Goal: Task Accomplishment & Management: Use online tool/utility

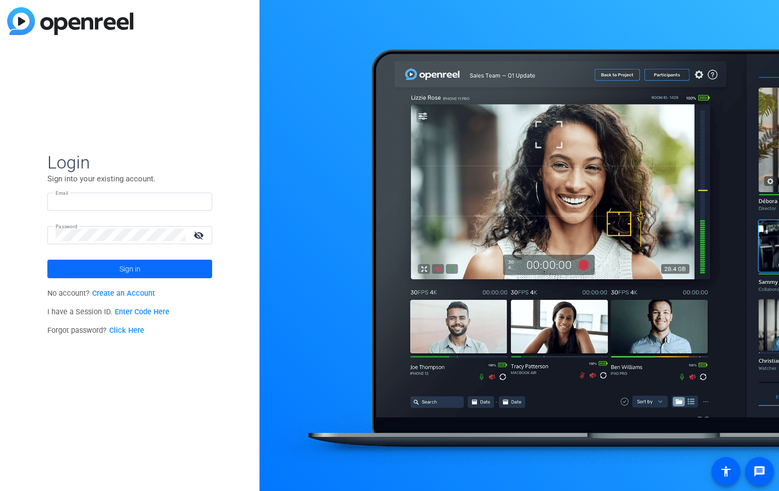
type input "louise.macleod@tandf.co.uk"
click at [156, 273] on span at bounding box center [129, 268] width 165 height 25
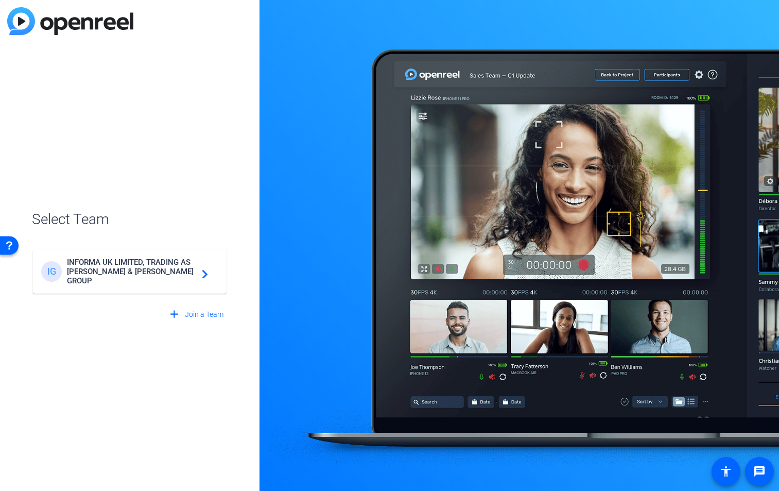
click at [130, 273] on span "INFORMA UK LIMITED, TRADING AS TAYLOR & FRANCIS GROUP" at bounding box center [131, 271] width 129 height 28
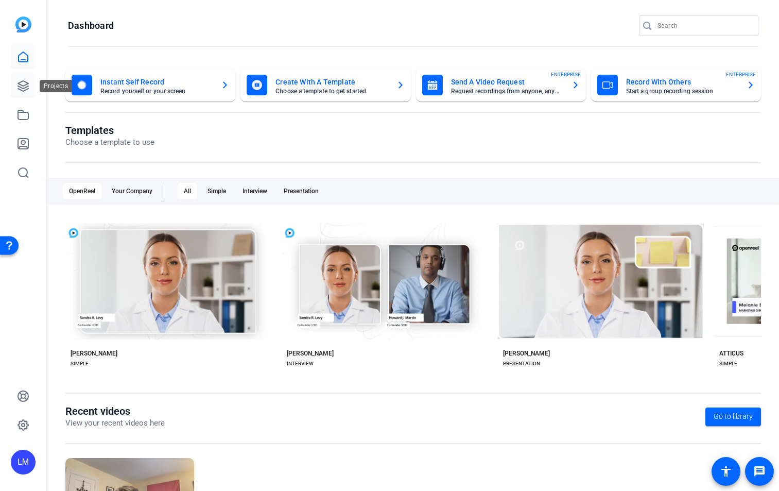
click at [23, 88] on icon at bounding box center [23, 86] width 10 height 10
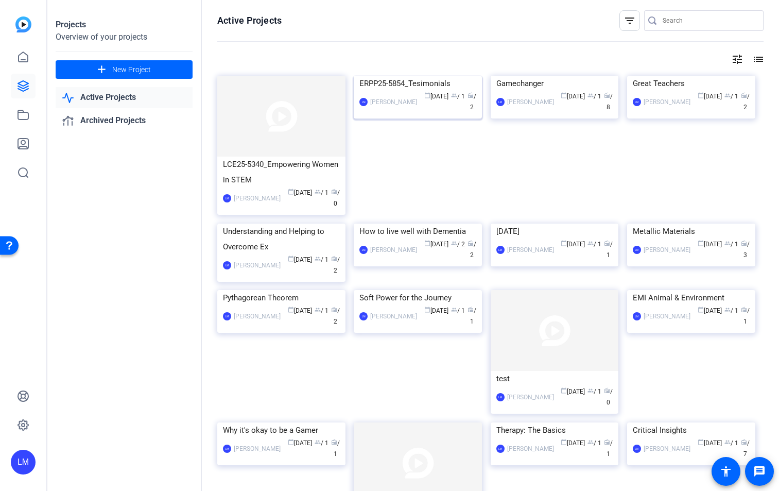
click at [417, 76] on img at bounding box center [418, 76] width 128 height 0
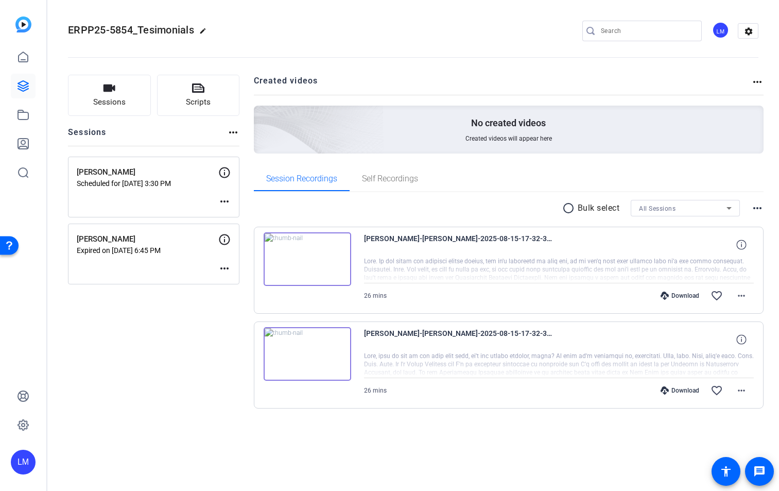
click at [185, 198] on div "Cathy Marcum Scheduled for Aug 19, 2025 @ 3:30 PM more_horiz" at bounding box center [153, 186] width 171 height 61
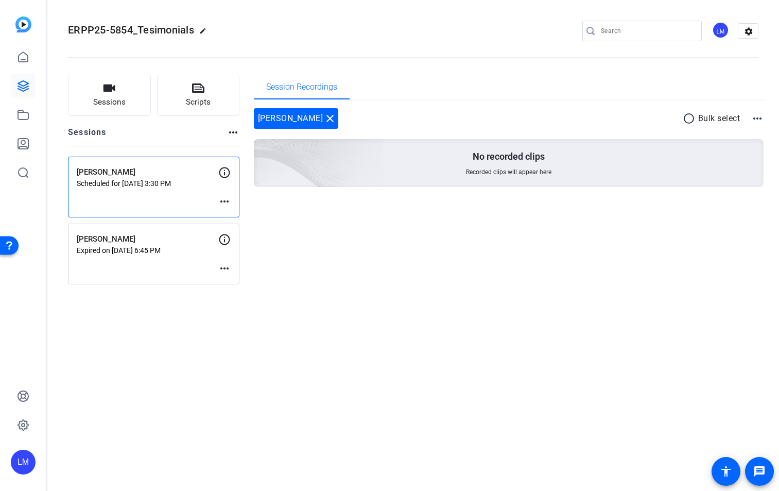
click at [225, 202] on mat-icon "more_horiz" at bounding box center [224, 201] width 12 height 12
click at [239, 215] on span "Edit Session" at bounding box center [250, 217] width 47 height 12
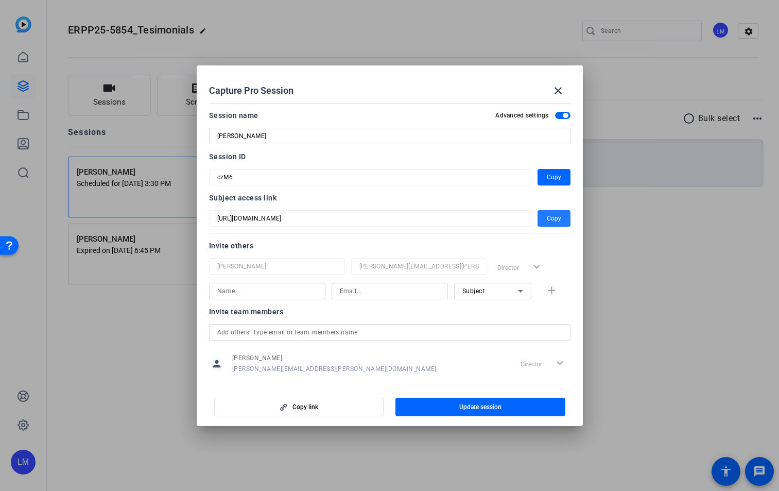
click at [547, 219] on span "Copy" at bounding box center [554, 218] width 14 height 12
click at [423, 352] on div "person Louise MacLeod Louise.MacLeod@tandf.co.uk Director expand_more" at bounding box center [389, 364] width 361 height 26
click at [272, 295] on input at bounding box center [267, 291] width 100 height 12
type input "[PERSON_NAME]"
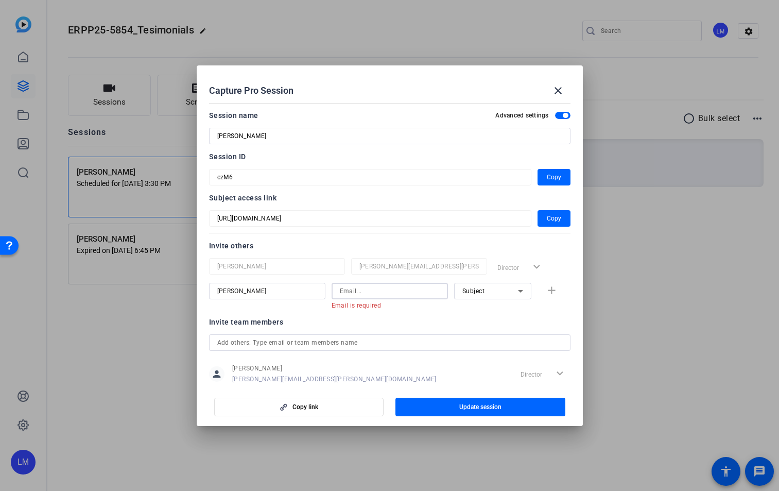
paste input "marcumcm@appstate.edu"
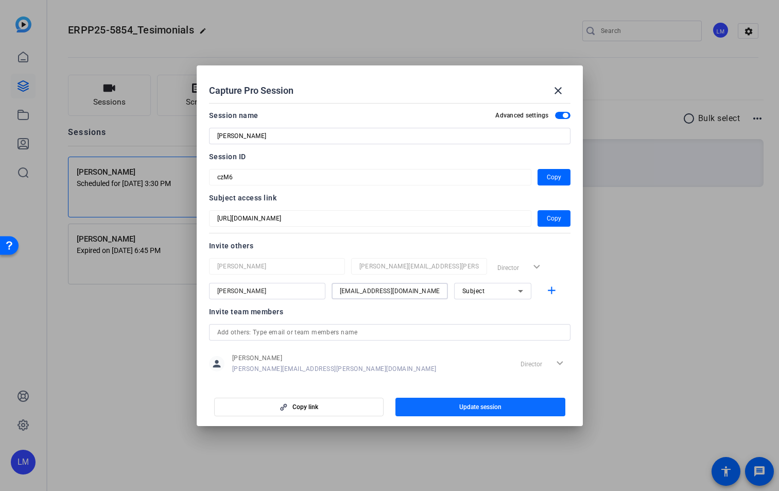
type input "marcumcm@appstate.edu"
click at [483, 406] on span "Update session" at bounding box center [480, 407] width 42 height 8
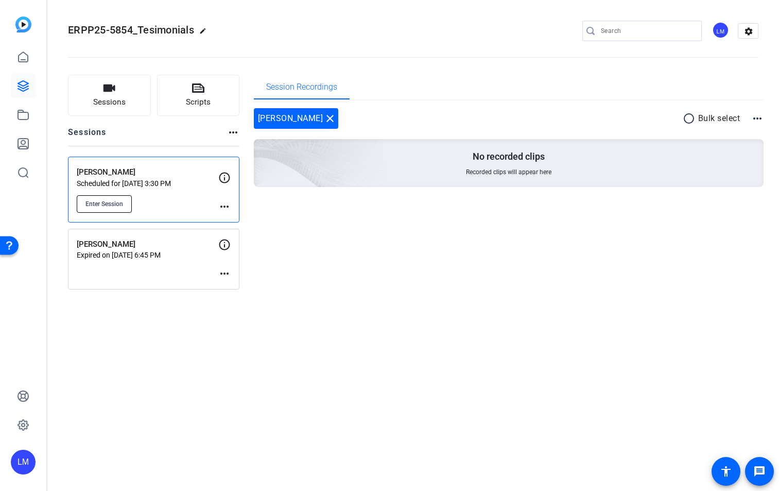
click at [102, 202] on span "Enter Session" at bounding box center [104, 204] width 38 height 8
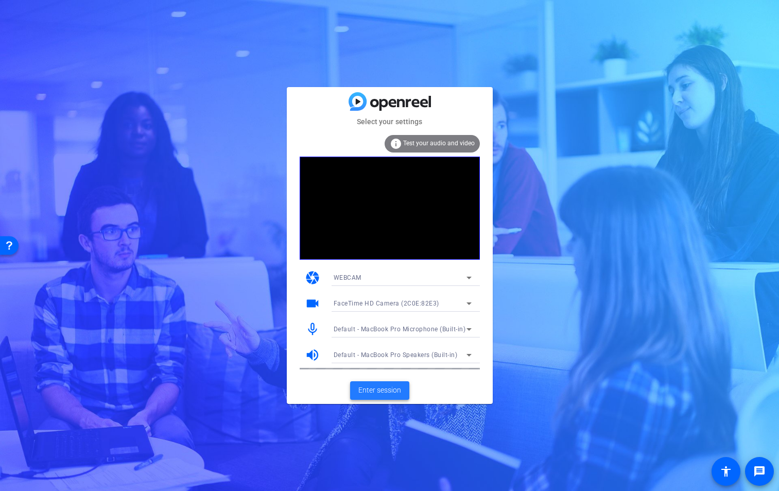
click at [381, 395] on span "Enter session" at bounding box center [379, 390] width 43 height 11
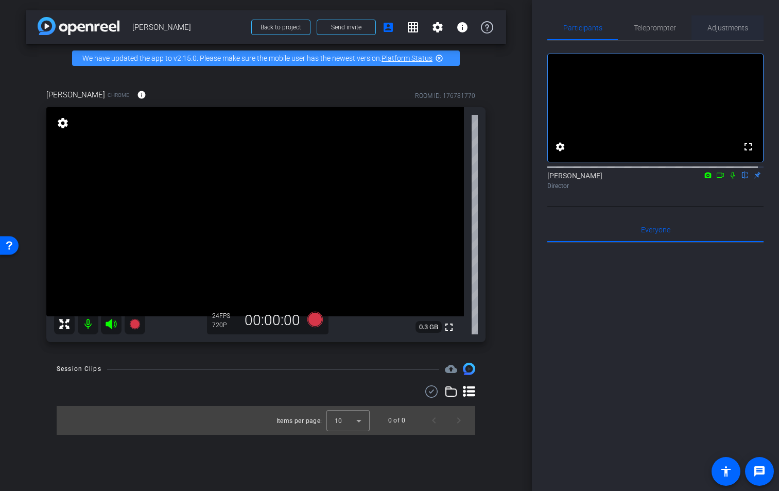
click at [725, 27] on span "Adjustments" at bounding box center [727, 27] width 41 height 7
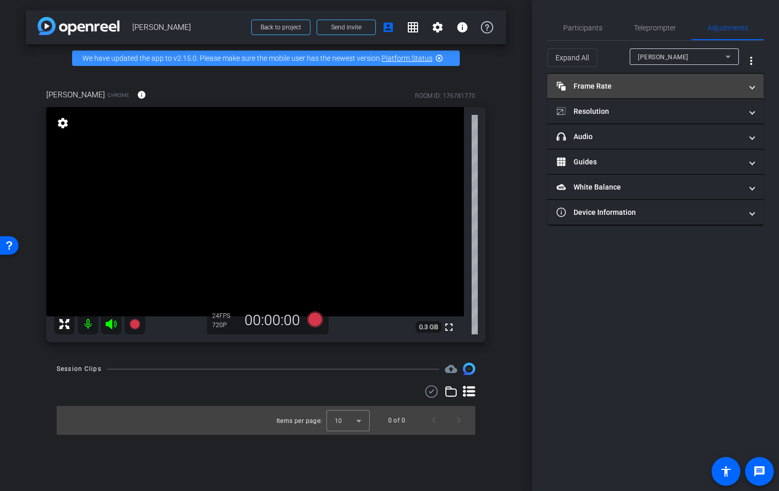
click at [749, 86] on span "Frame Rate Frame Rate" at bounding box center [653, 86] width 194 height 11
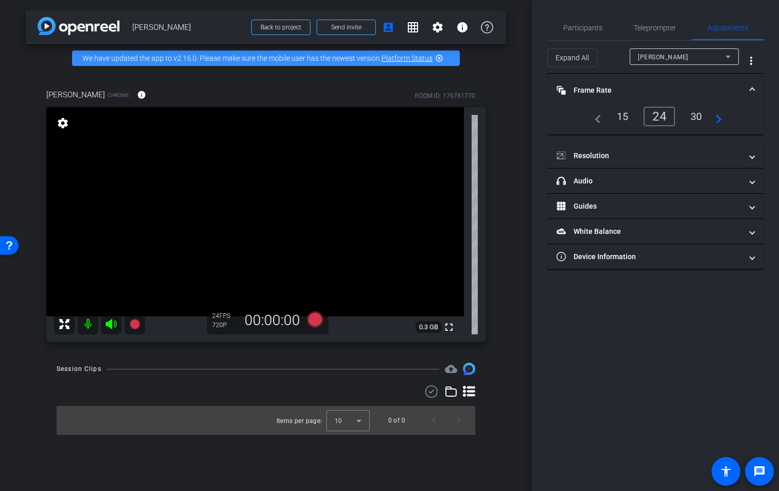
click at [749, 86] on span "Frame Rate Frame Rate" at bounding box center [653, 90] width 194 height 11
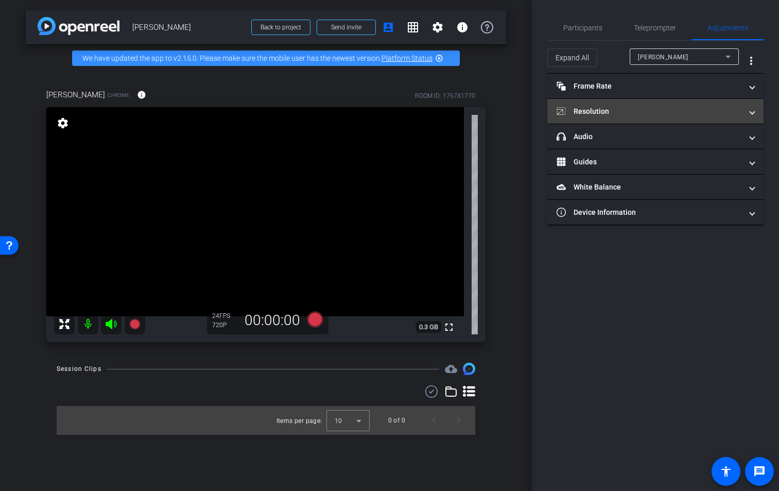
click at [750, 115] on span at bounding box center [752, 111] width 4 height 11
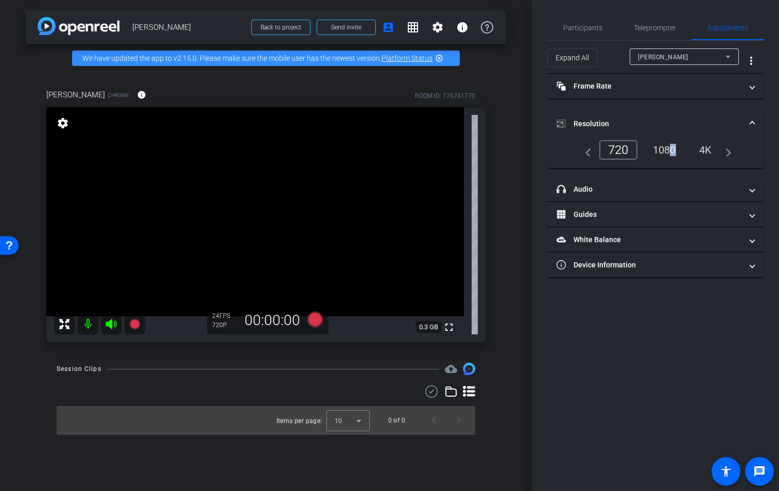
click at [667, 151] on div "1080" at bounding box center [664, 150] width 39 height 18
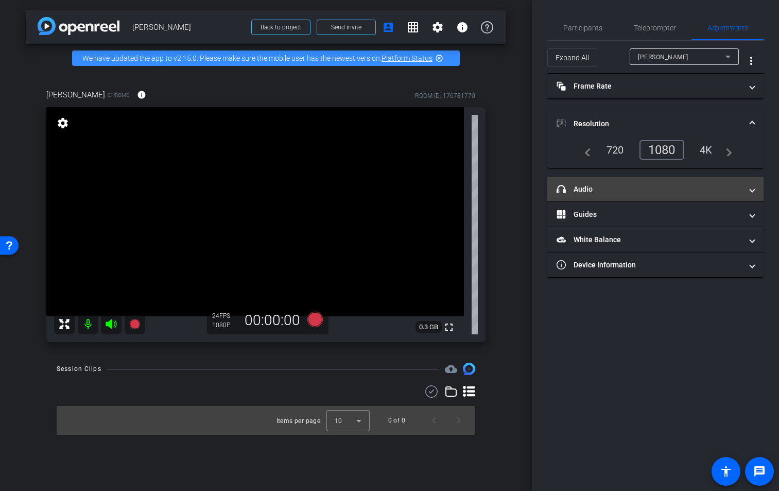
click at [730, 187] on mat-panel-title "headphone icon Audio" at bounding box center [648, 189] width 185 height 11
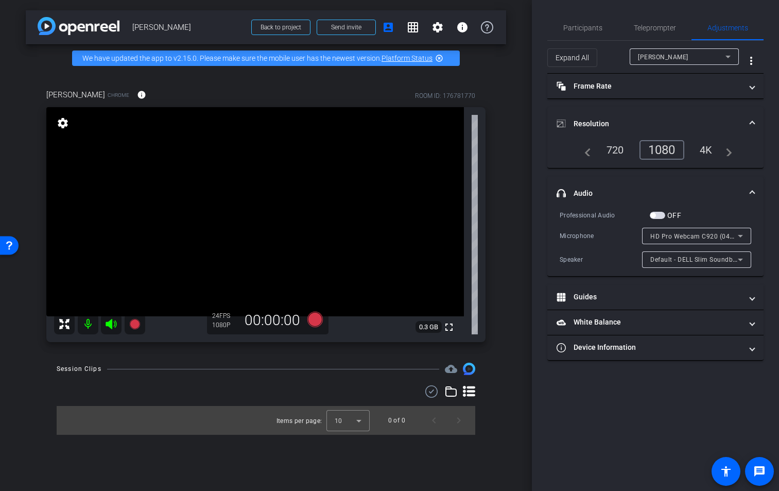
click at [755, 189] on mat-expansion-panel-header "headphone icon Audio" at bounding box center [655, 193] width 216 height 33
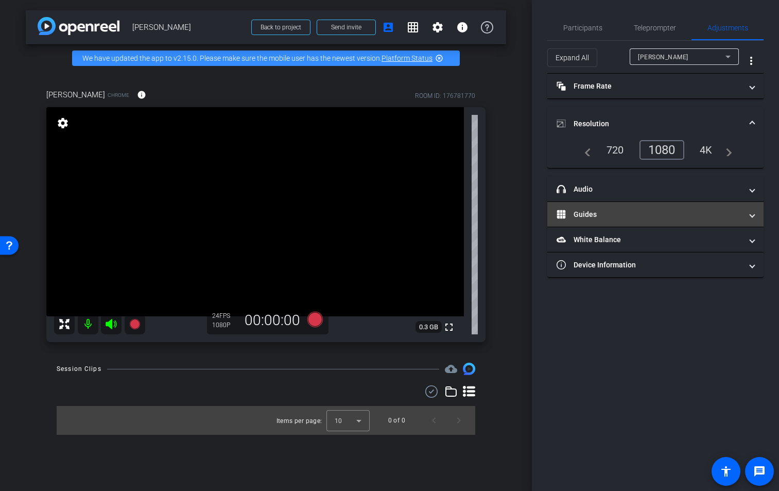
click at [750, 211] on span at bounding box center [752, 214] width 4 height 11
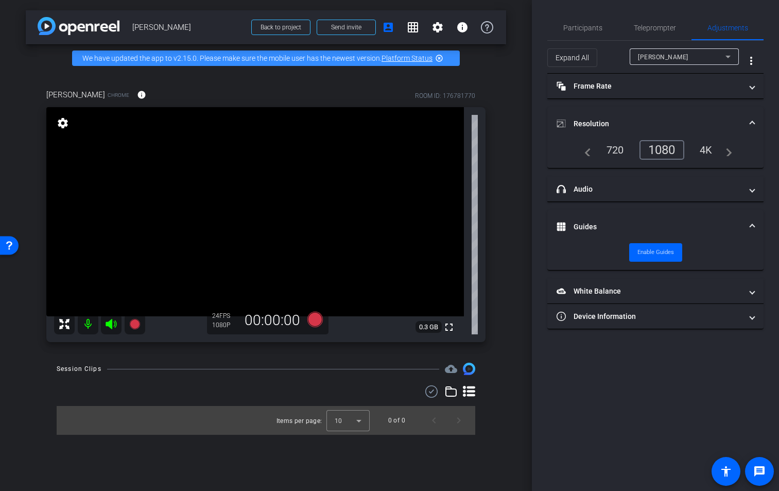
click at [752, 213] on mat-expansion-panel-header "Guides" at bounding box center [655, 226] width 216 height 33
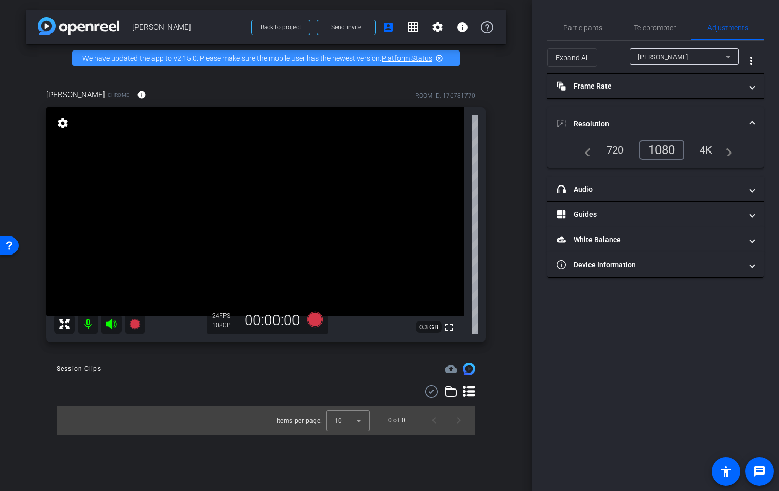
click at [756, 121] on mat-expansion-panel-header "Resolution" at bounding box center [655, 123] width 216 height 33
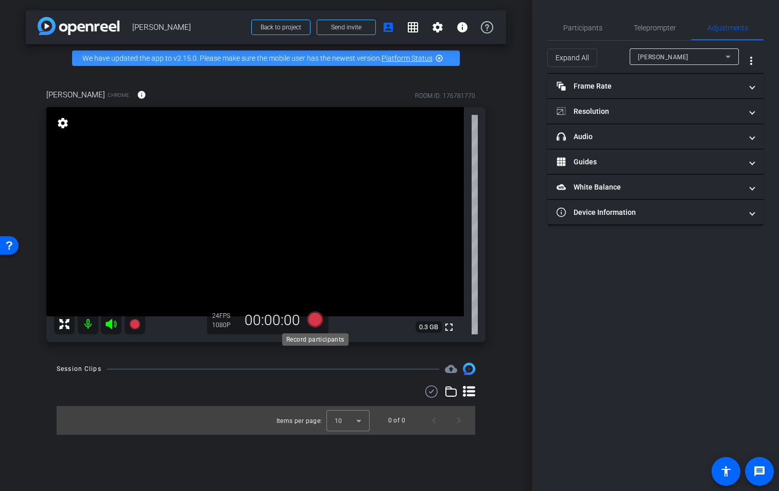
click at [315, 319] on icon at bounding box center [314, 318] width 15 height 15
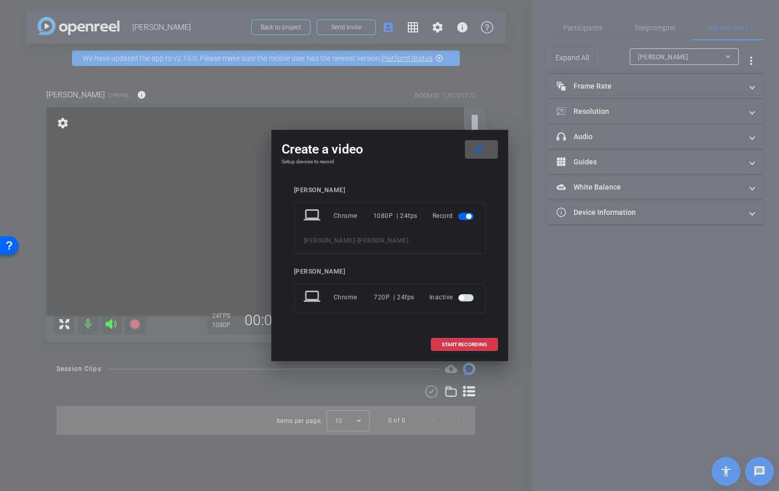
click at [469, 297] on span "button" at bounding box center [465, 297] width 15 height 7
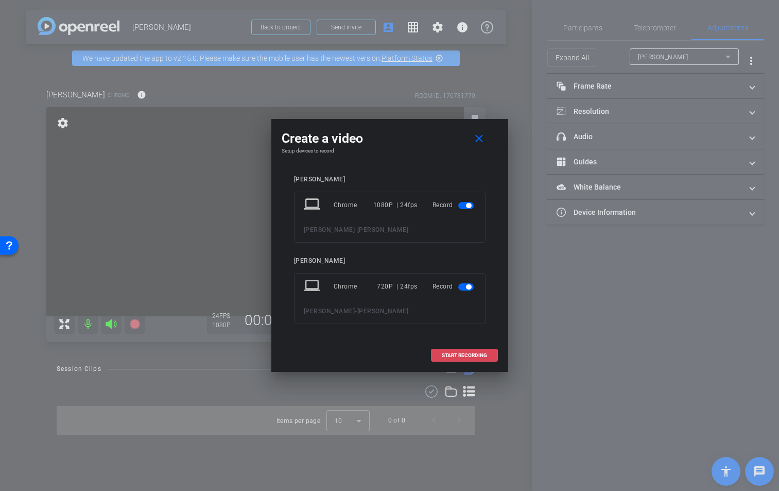
click at [466, 353] on span "START RECORDING" at bounding box center [464, 355] width 45 height 5
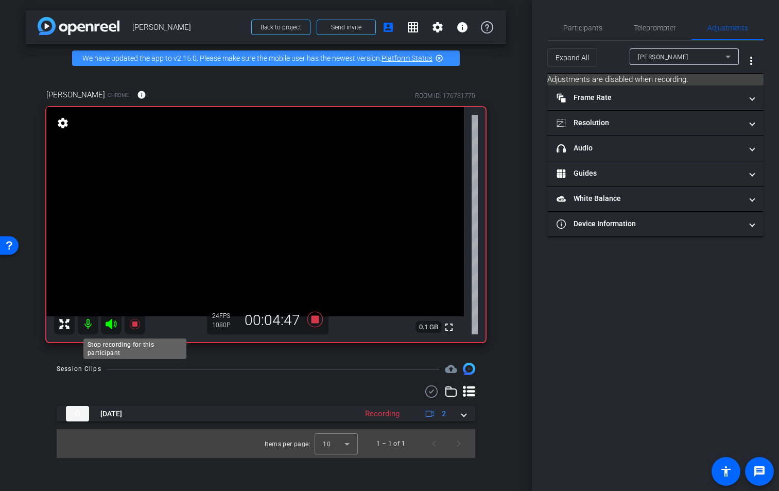
click at [137, 323] on icon at bounding box center [135, 324] width 12 height 12
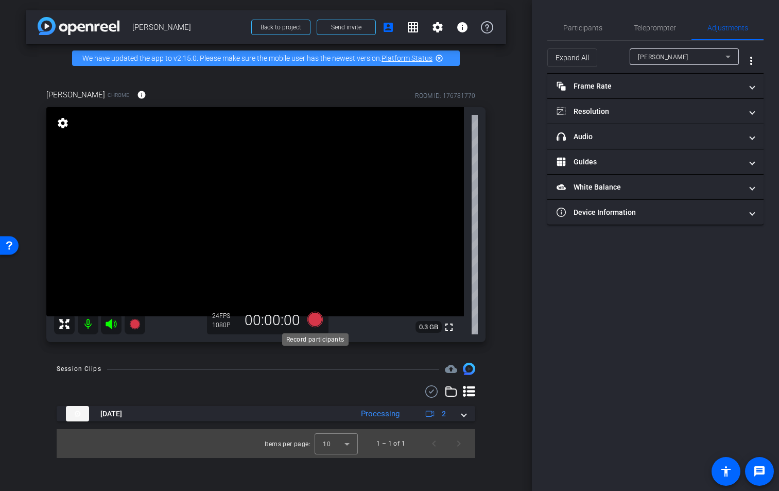
click at [311, 319] on icon at bounding box center [314, 318] width 15 height 15
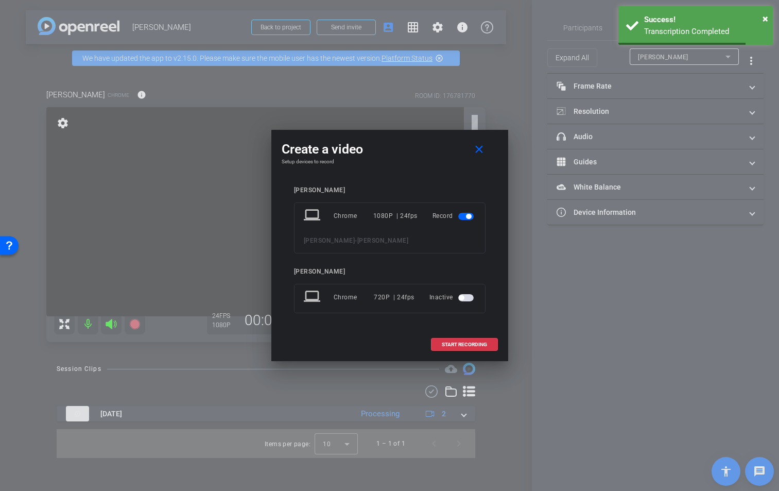
click at [472, 299] on span "button" at bounding box center [465, 297] width 15 height 7
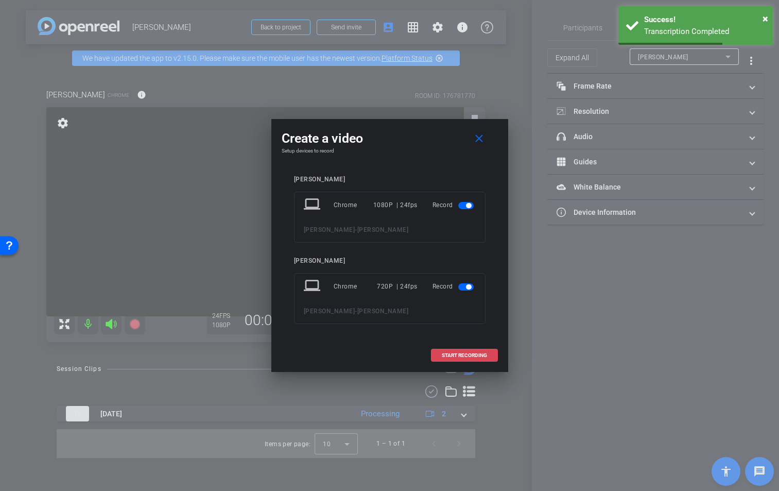
click at [474, 355] on span "START RECORDING" at bounding box center [464, 355] width 45 height 5
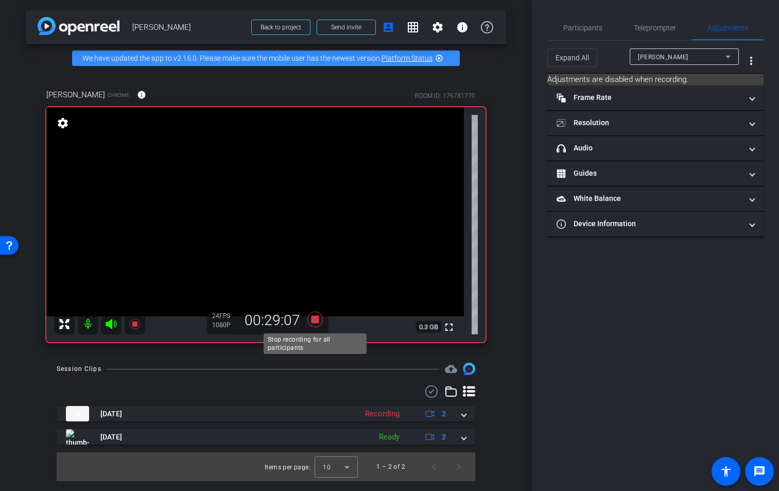
click at [317, 322] on icon at bounding box center [314, 318] width 15 height 15
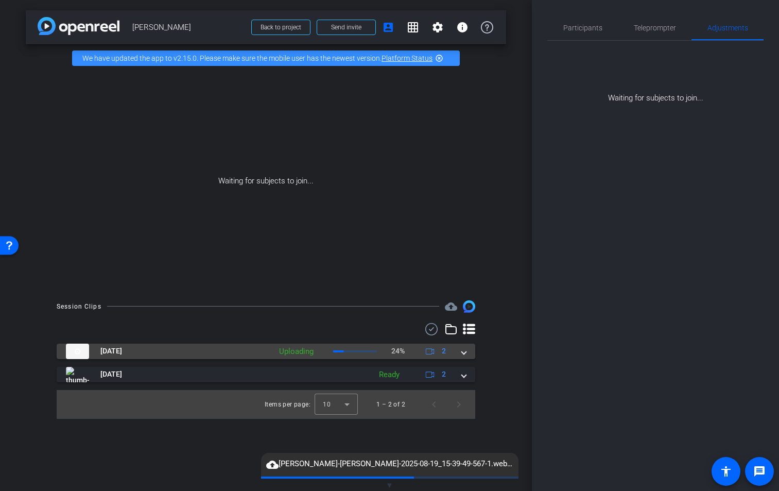
click at [463, 351] on span at bounding box center [464, 350] width 4 height 11
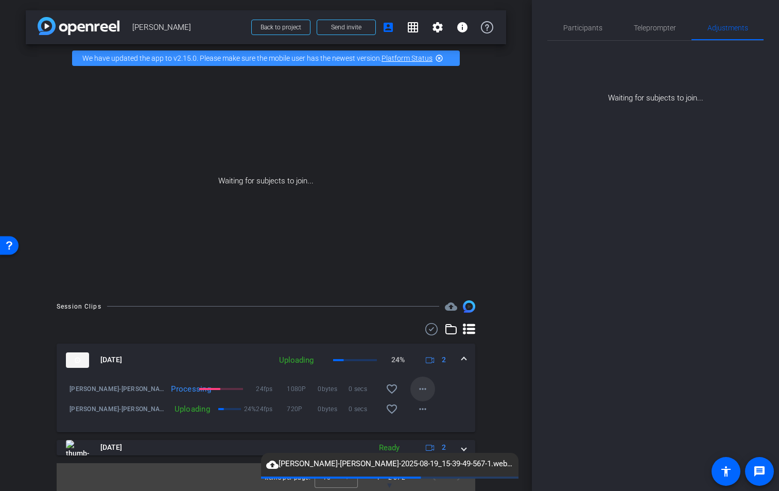
click at [421, 395] on mat-icon "more_horiz" at bounding box center [422, 388] width 12 height 12
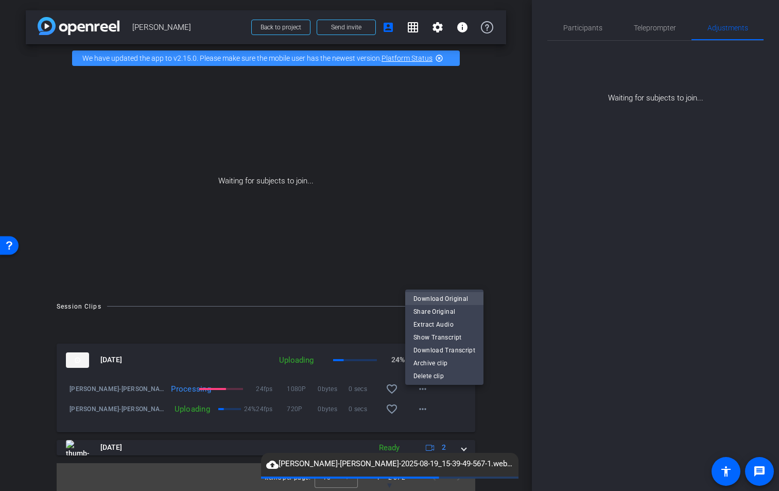
click at [449, 299] on span "Download Original" at bounding box center [444, 298] width 62 height 12
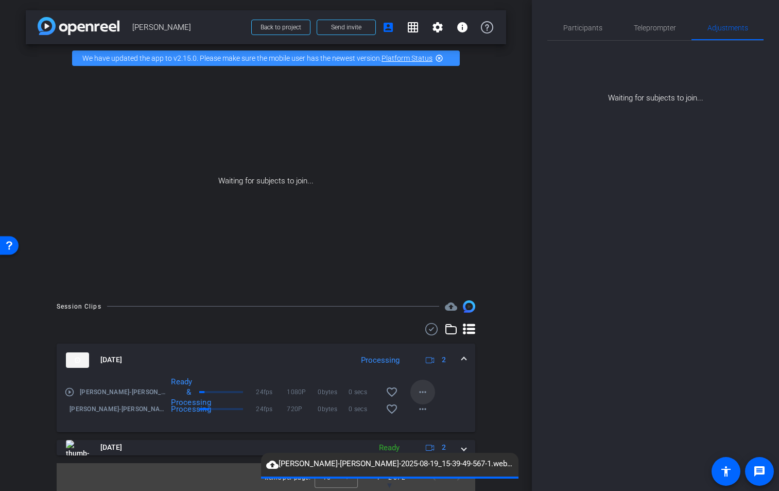
click at [420, 398] on mat-icon "more_horiz" at bounding box center [422, 392] width 12 height 12
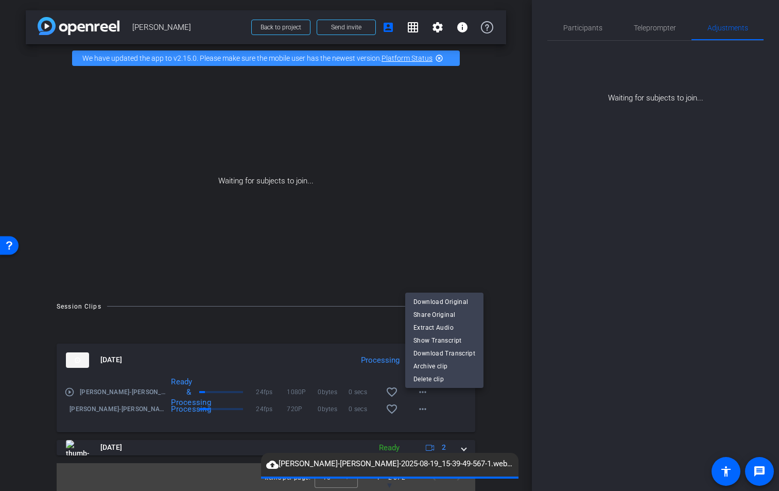
click at [284, 364] on div at bounding box center [389, 245] width 779 height 491
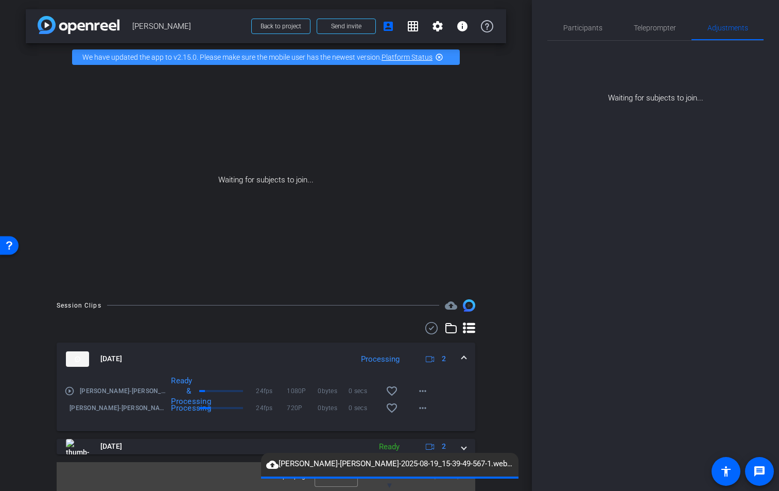
scroll to position [9, 0]
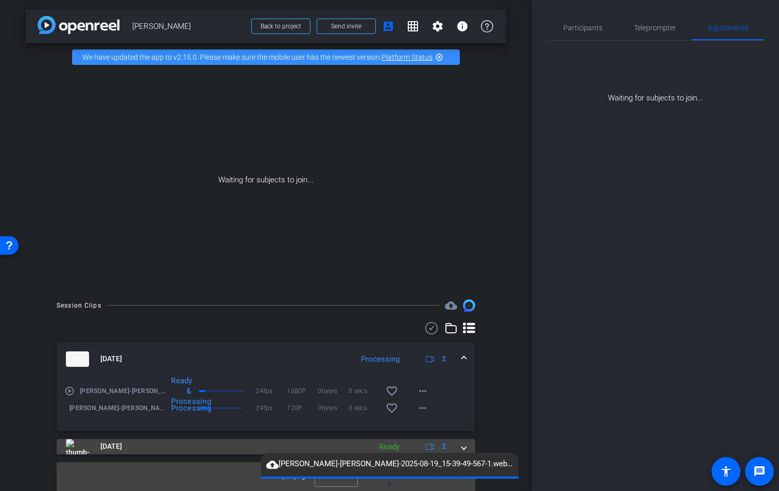
click at [462, 447] on span at bounding box center [464, 446] width 4 height 11
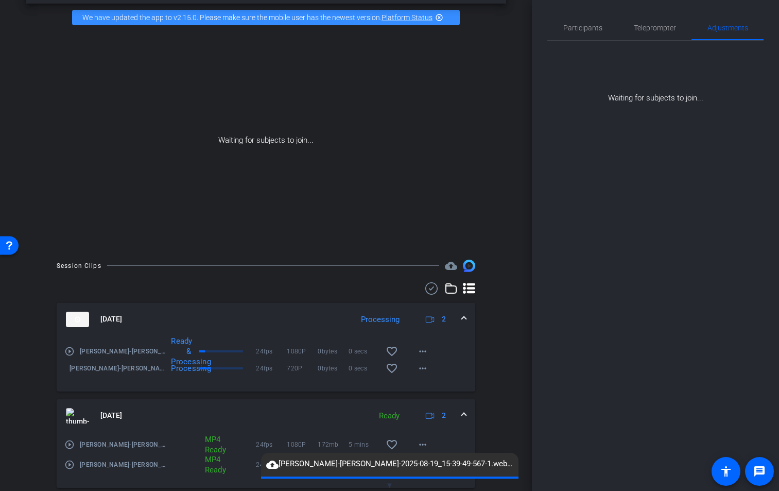
scroll to position [82, 0]
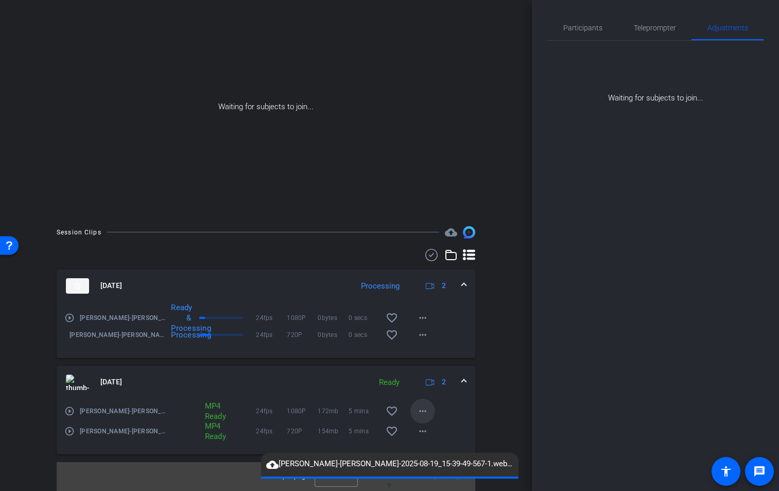
click at [419, 415] on mat-icon "more_horiz" at bounding box center [422, 411] width 12 height 12
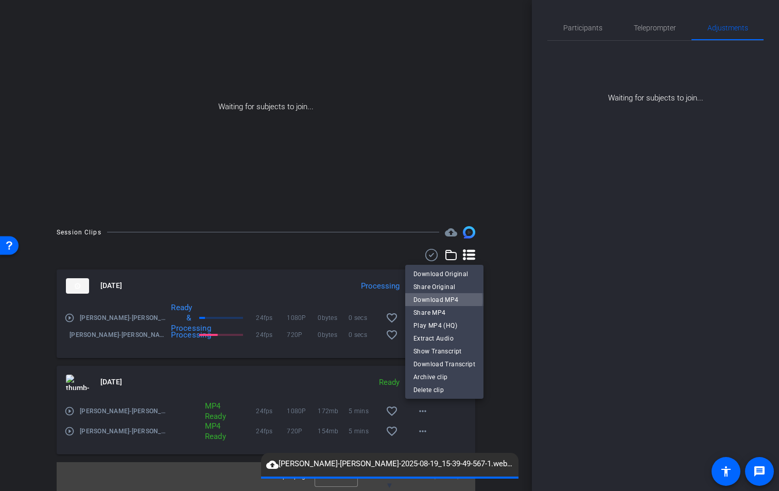
click at [438, 299] on span "Download MP4" at bounding box center [444, 299] width 62 height 12
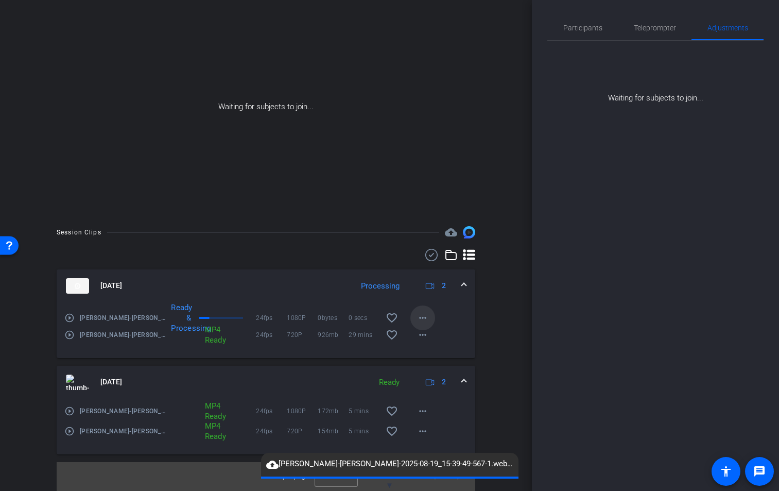
click at [419, 318] on mat-icon "more_horiz" at bounding box center [422, 317] width 12 height 12
